Goal: Communication & Community: Answer question/provide support

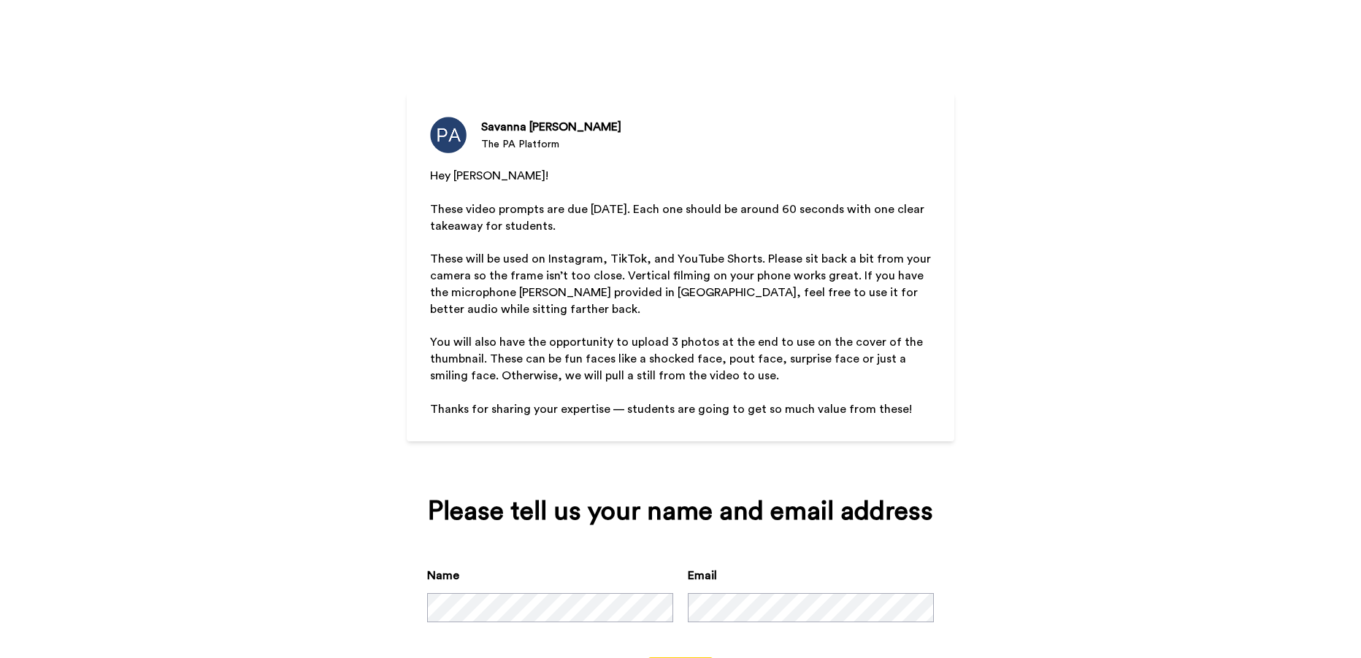
scroll to position [69, 0]
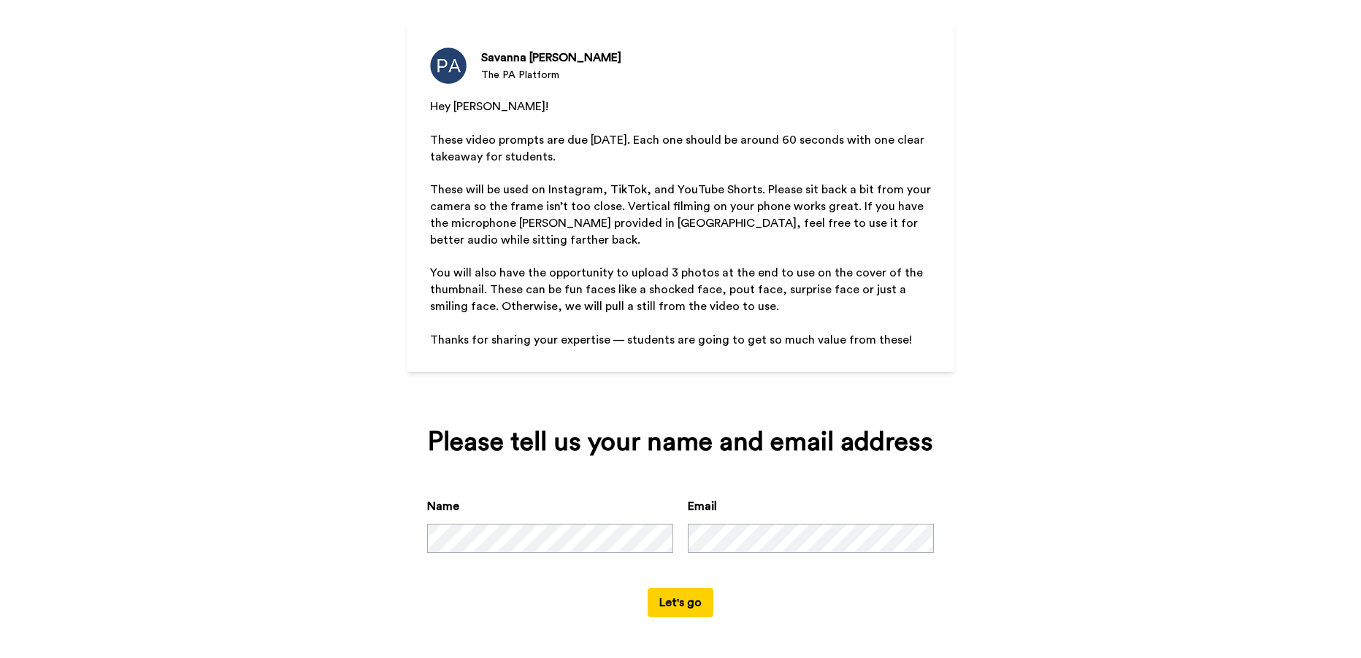
click at [685, 611] on button "Let's go" at bounding box center [681, 602] width 66 height 29
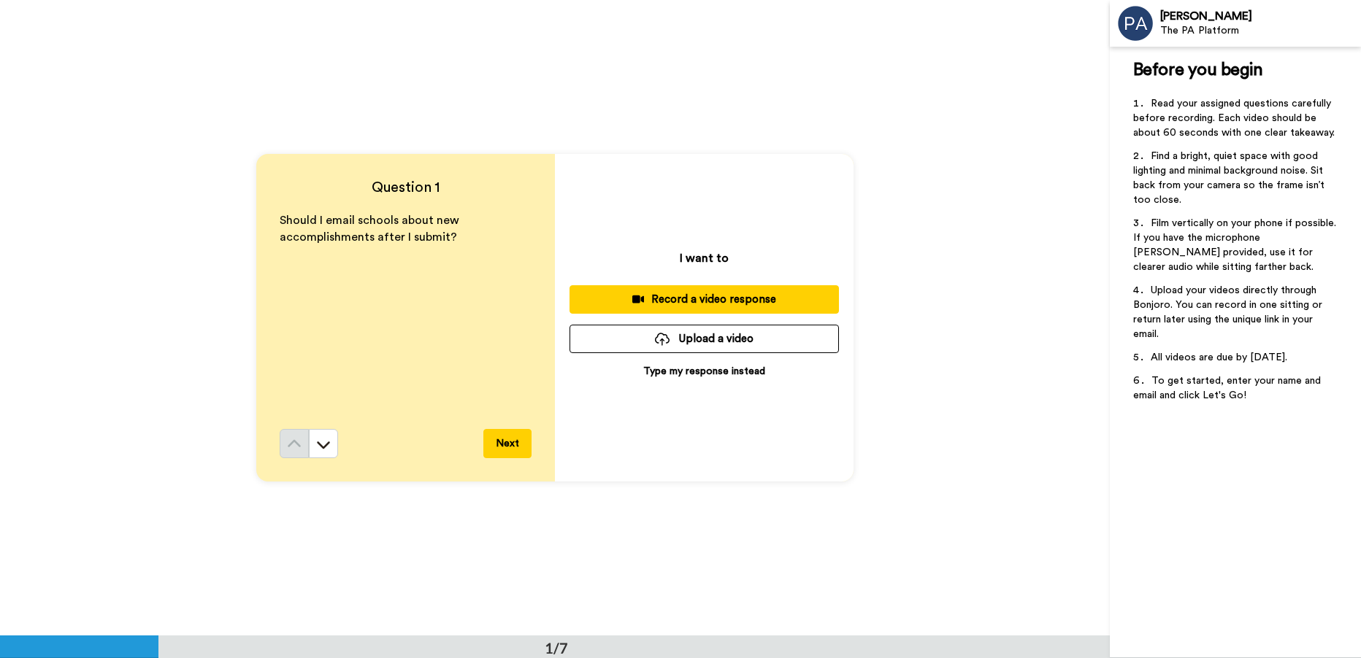
click at [680, 298] on div "Record a video response" at bounding box center [704, 299] width 246 height 15
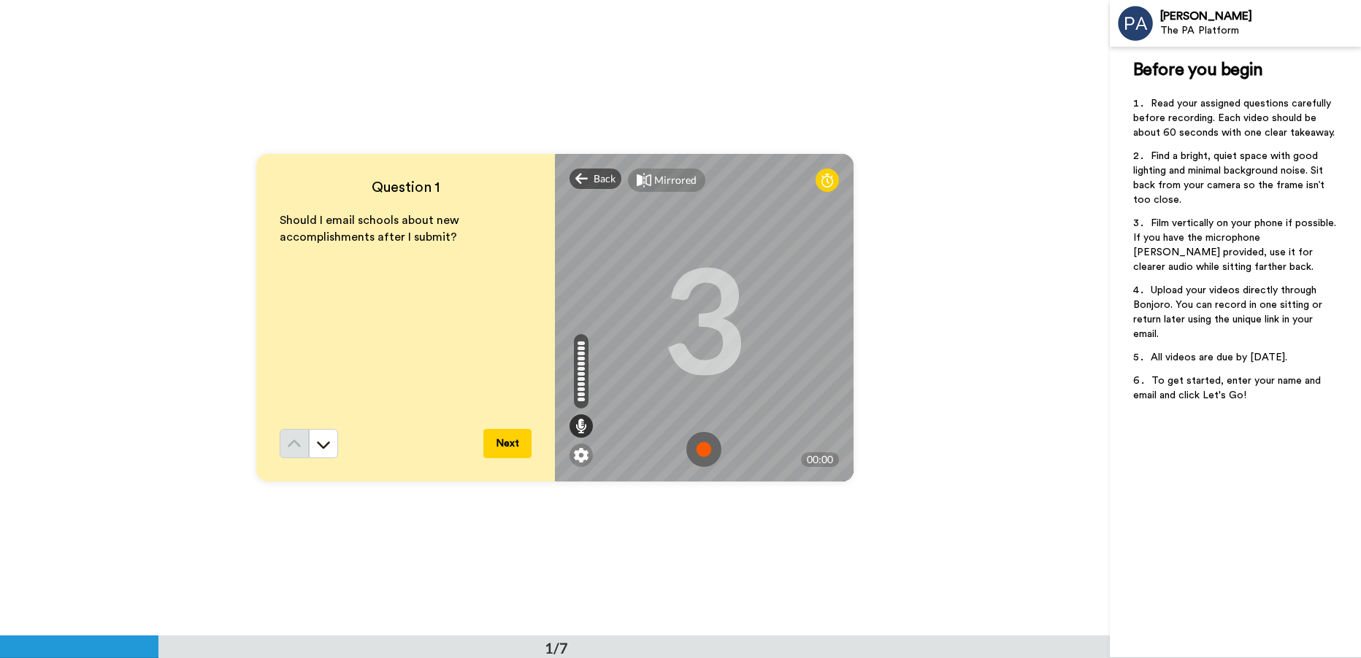
click at [699, 450] on img at bounding box center [703, 449] width 35 height 35
click at [706, 445] on img at bounding box center [703, 449] width 35 height 35
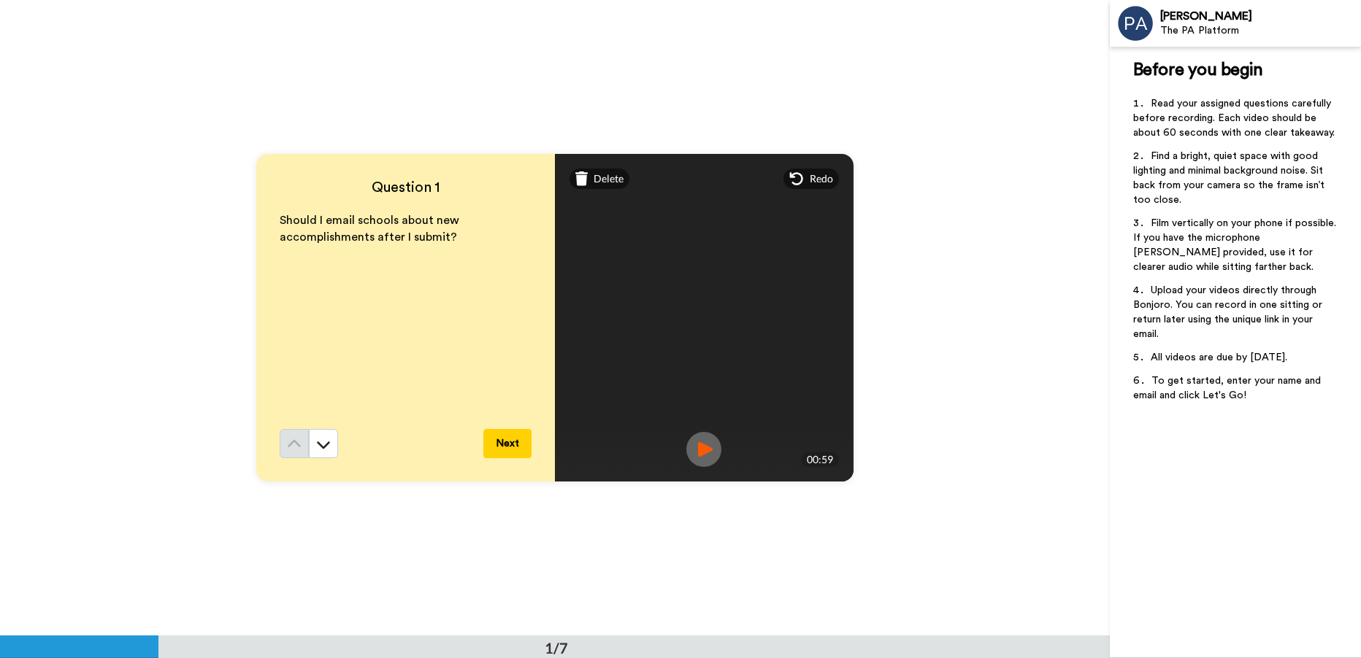
click at [694, 446] on img at bounding box center [703, 449] width 35 height 35
click at [590, 175] on div "Delete" at bounding box center [599, 179] width 61 height 20
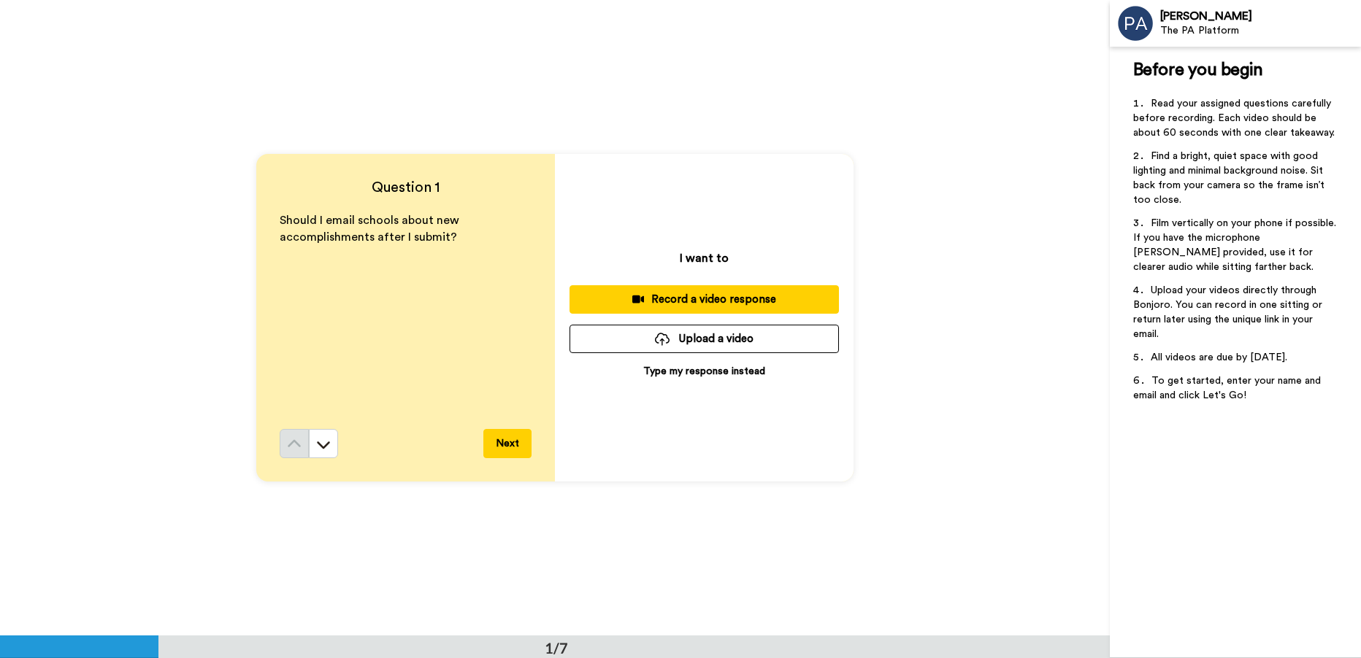
click at [731, 295] on div "Record a video response" at bounding box center [704, 299] width 246 height 15
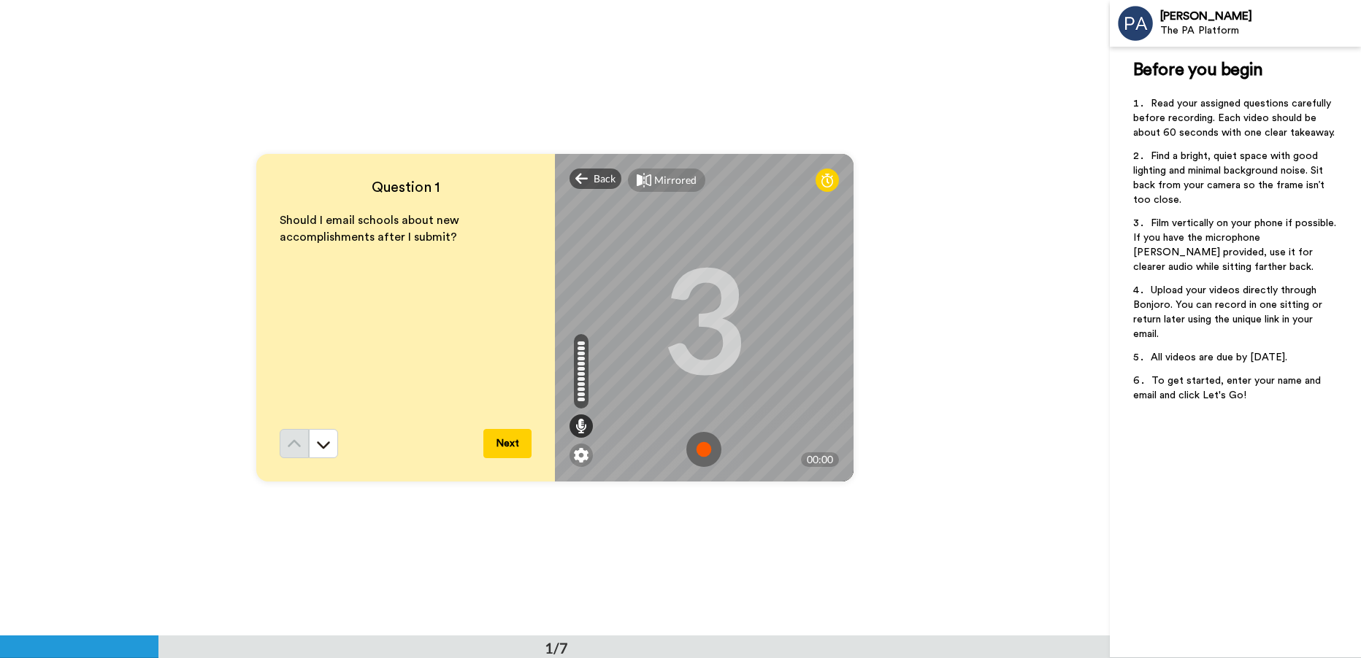
click at [696, 450] on img at bounding box center [703, 449] width 35 height 35
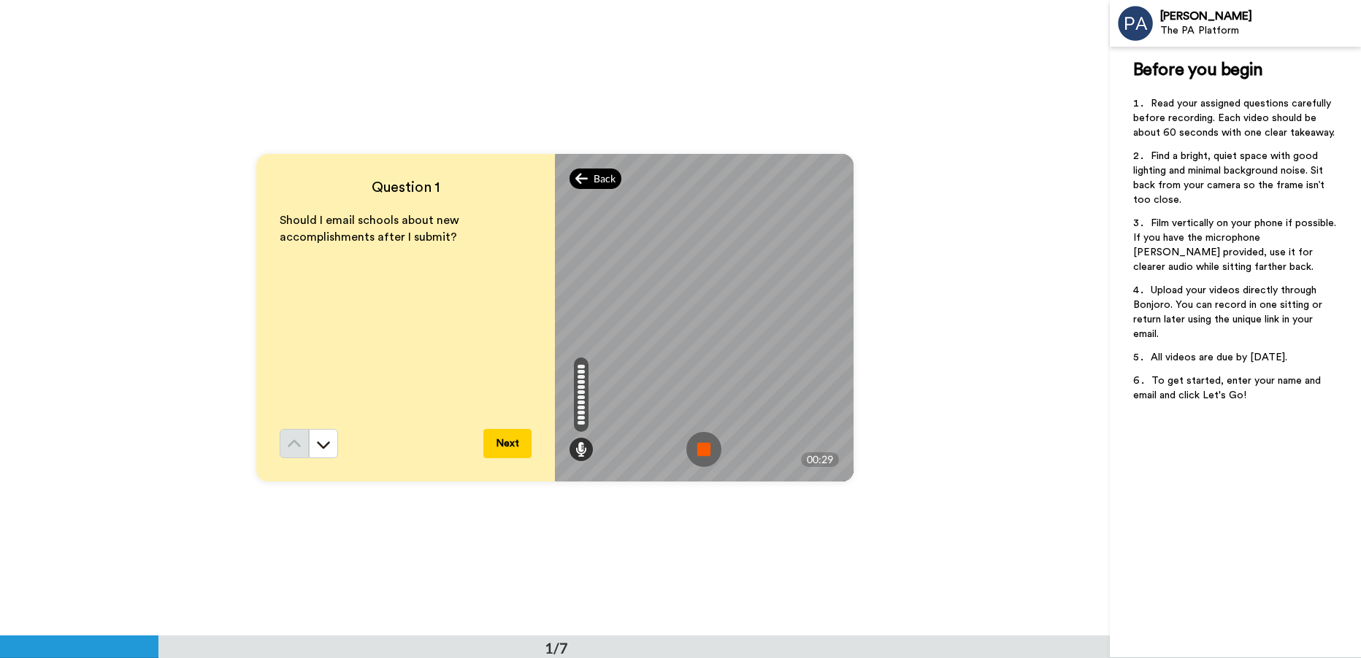
click at [591, 181] on div "Back" at bounding box center [595, 179] width 53 height 20
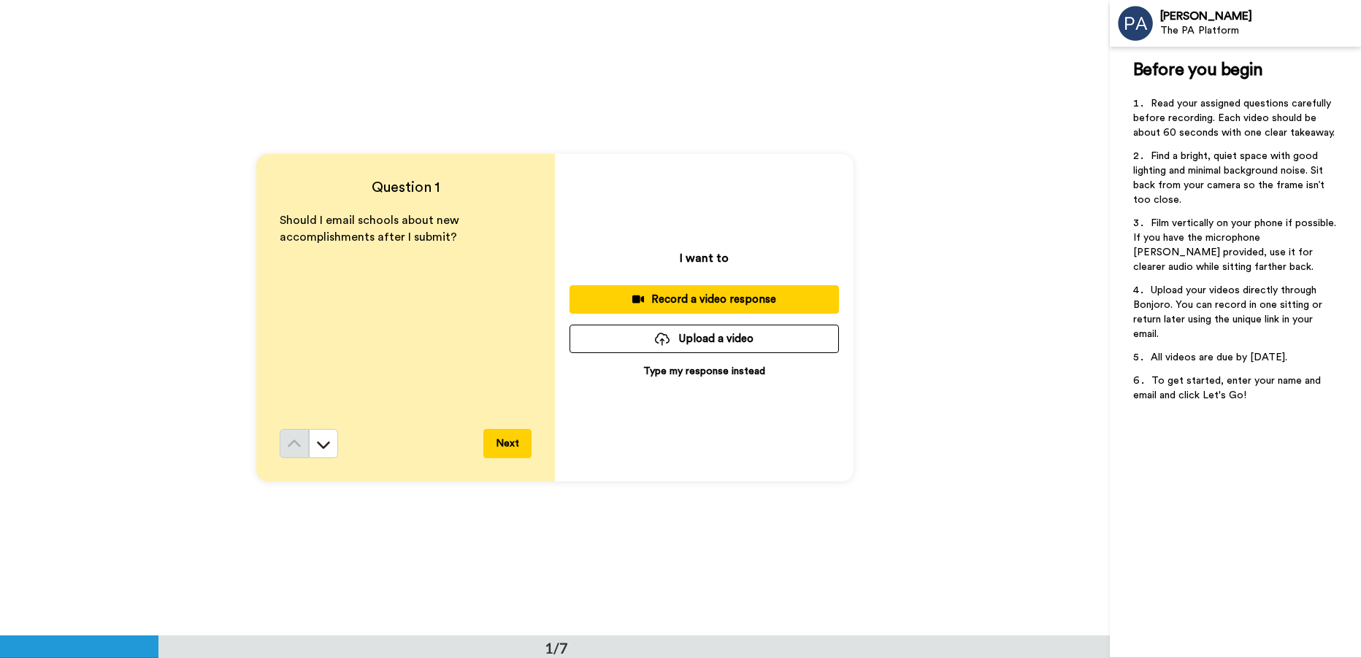
click at [749, 299] on div "Record a video response" at bounding box center [704, 299] width 246 height 15
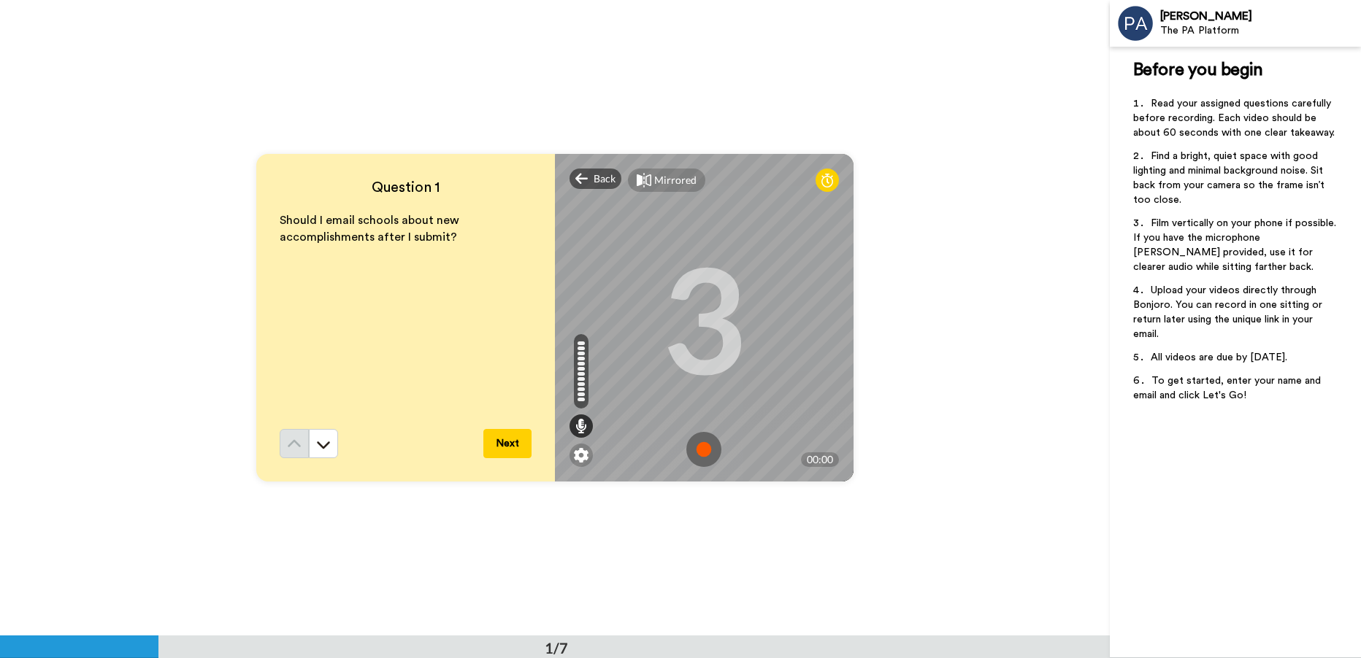
click at [707, 442] on img at bounding box center [703, 449] width 35 height 35
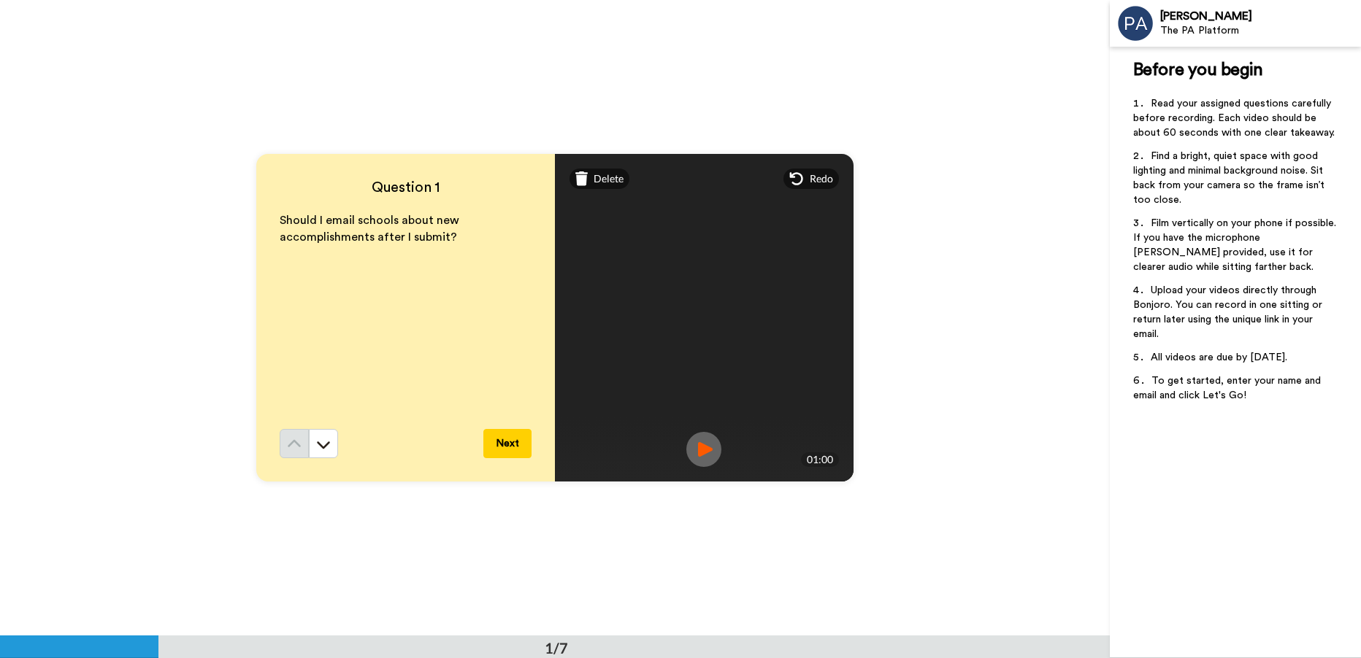
click at [705, 443] on img at bounding box center [703, 449] width 35 height 35
click at [602, 180] on span "Delete" at bounding box center [609, 179] width 30 height 15
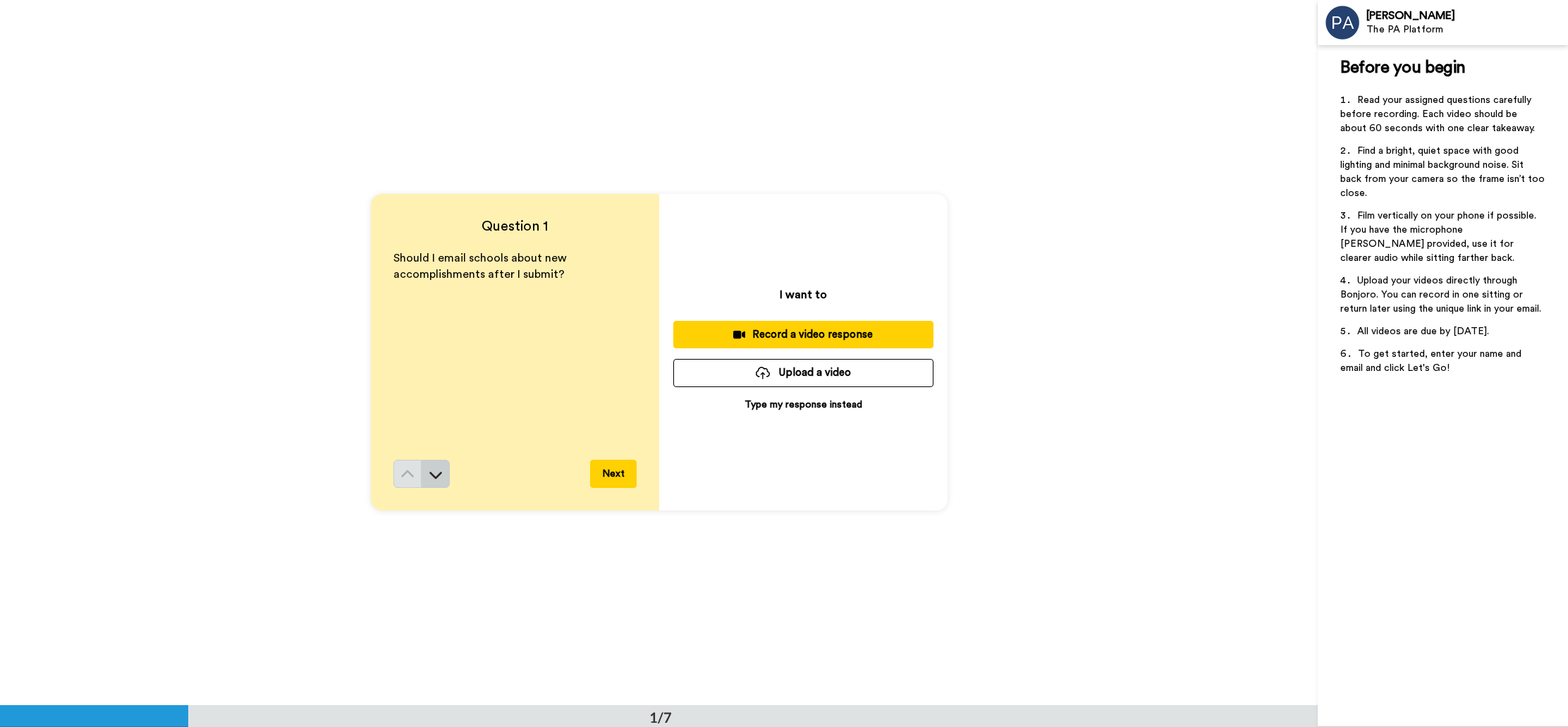
click at [438, 475] on icon at bounding box center [435, 474] width 14 height 14
